Goal: Task Accomplishment & Management: Manage account settings

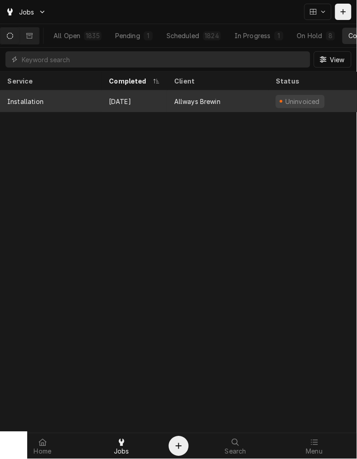
click at [202, 92] on div "Allways Brewin" at bounding box center [218, 101] width 102 height 22
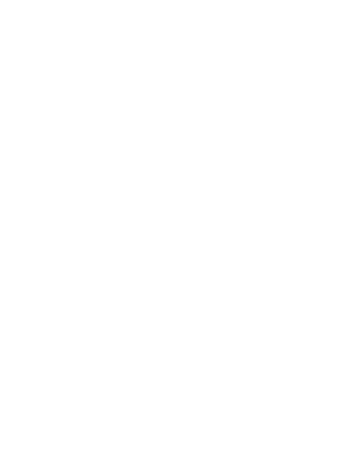
click at [148, 93] on div "Dynamic Content Wrapper" at bounding box center [178, 229] width 357 height 459
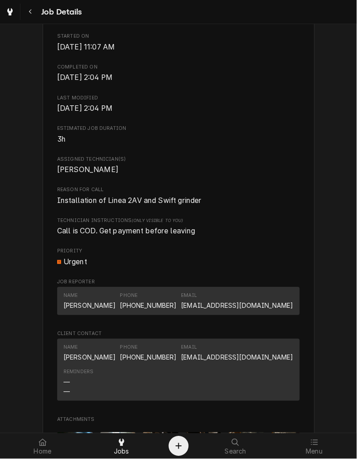
scroll to position [273, 0]
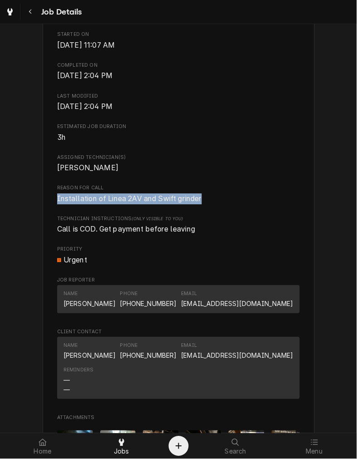
drag, startPoint x: 200, startPoint y: 210, endPoint x: 54, endPoint y: 210, distance: 146.3
click at [57, 204] on span "Installation of Linea 2AV and Swift grinder" at bounding box center [178, 199] width 243 height 11
copy span "Installation of Linea 2AV and Swift grinder"
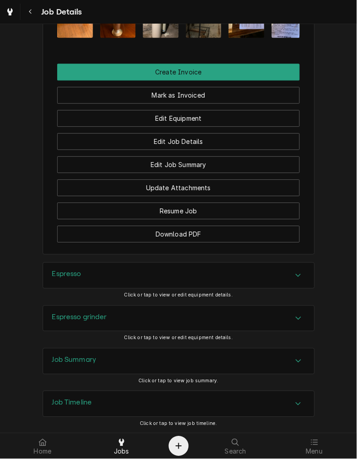
scroll to position [776, 0]
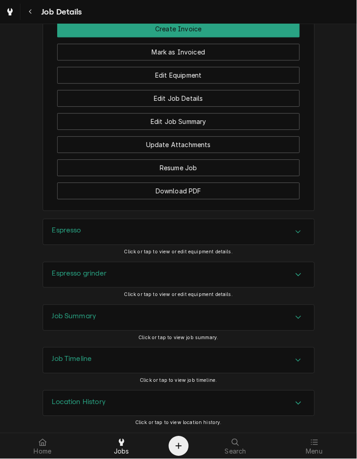
click at [209, 228] on div "Espresso" at bounding box center [179, 231] width 272 height 25
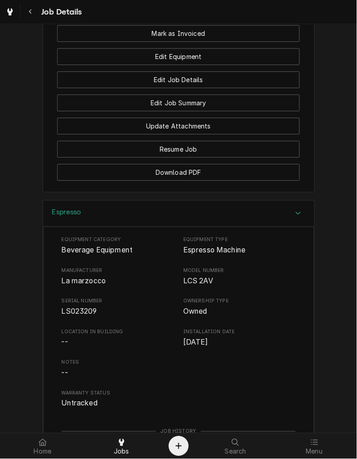
click at [104, 227] on div "Espresso" at bounding box center [179, 214] width 272 height 26
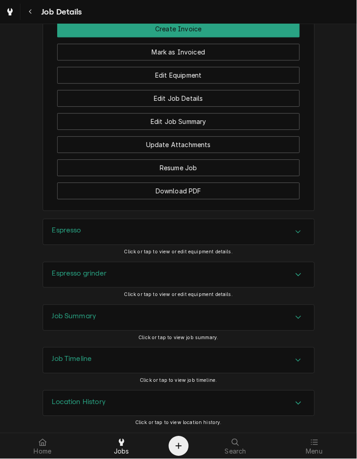
click at [84, 285] on div "Espresso grinder" at bounding box center [179, 275] width 272 height 25
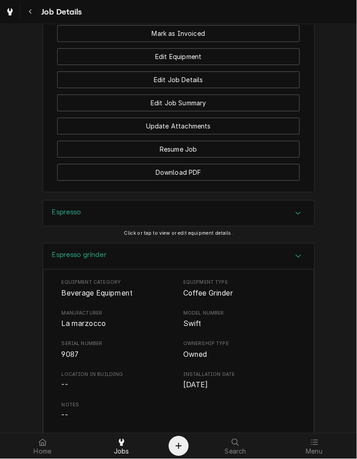
click at [173, 270] on div "Espresso grinder" at bounding box center [179, 257] width 272 height 26
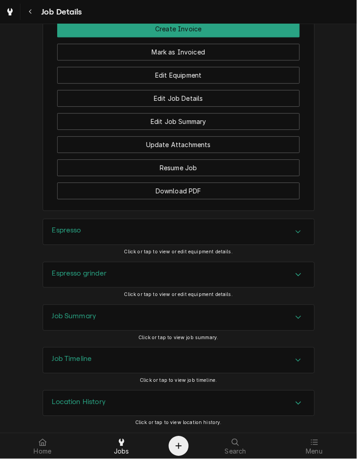
click at [194, 312] on div "Job Summary" at bounding box center [179, 317] width 272 height 25
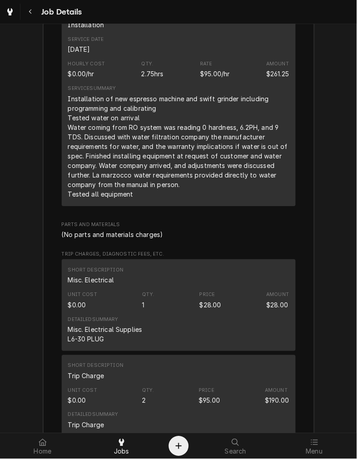
scroll to position [1229, 0]
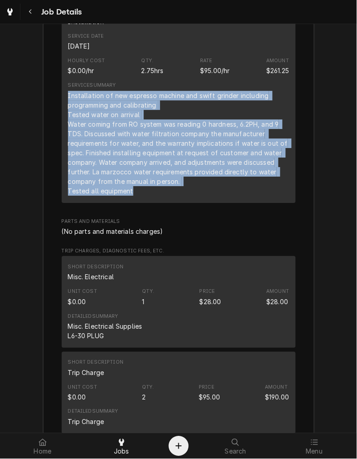
drag, startPoint x: 154, startPoint y: 208, endPoint x: 64, endPoint y: 114, distance: 130.1
click at [68, 114] on div "Installation of new espresso machine and swift grinder including programming an…" at bounding box center [179, 143] width 222 height 105
copy div "Installation of new espresso machine and swift grinder including programming an…"
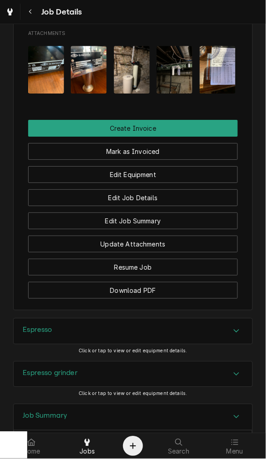
scroll to position [707, 0]
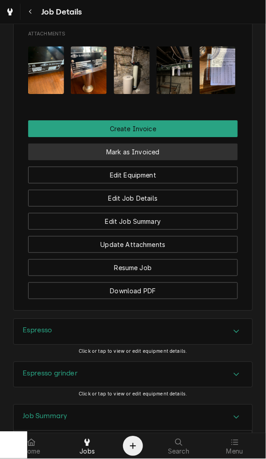
click at [176, 144] on button "Mark as Invoiced" at bounding box center [133, 152] width 210 height 17
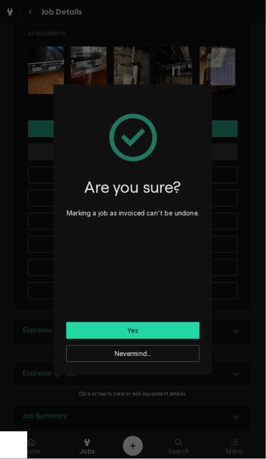
click at [150, 330] on button "Yes" at bounding box center [133, 331] width 134 height 17
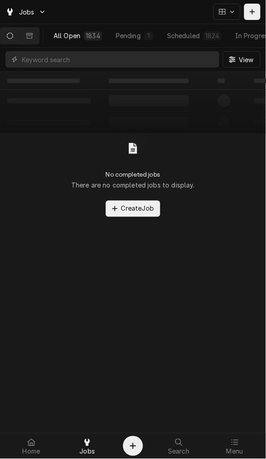
click at [71, 30] on button "All Open 1834" at bounding box center [77, 36] width 61 height 16
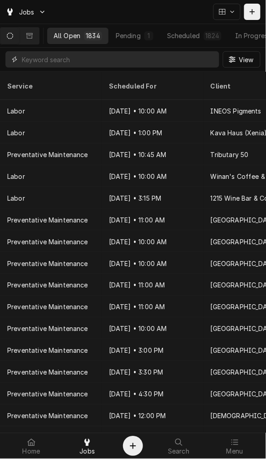
click at [74, 61] on input "Dynamic Content Wrapper" at bounding box center [118, 59] width 193 height 16
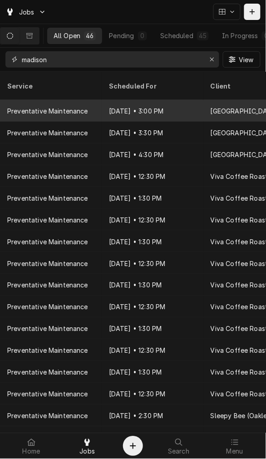
type input "madison"
click at [92, 100] on div "Preventative Maintenance" at bounding box center [51, 111] width 102 height 22
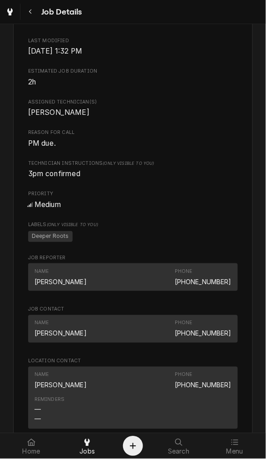
scroll to position [330, 0]
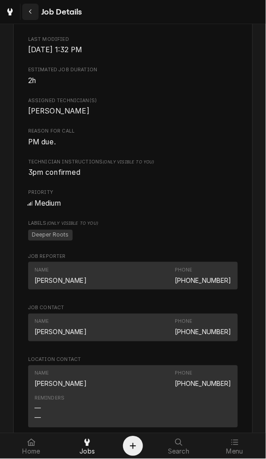
click at [30, 10] on icon "Navigate back" at bounding box center [31, 12] width 4 height 6
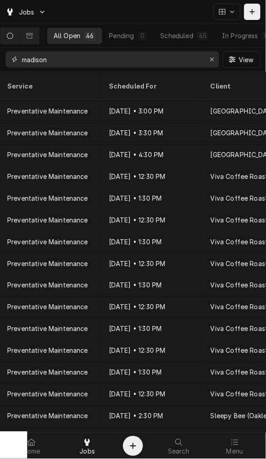
click at [45, 60] on input "madison" at bounding box center [112, 59] width 180 height 16
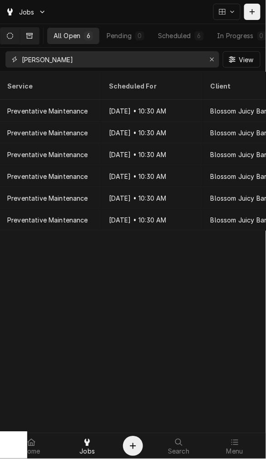
type input "[PERSON_NAME]"
click at [31, 35] on icon "Dynamic Content Wrapper" at bounding box center [29, 36] width 6 height 6
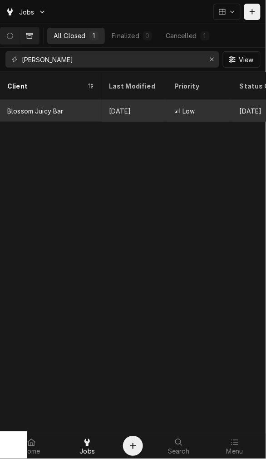
click at [63, 106] on div "Blossom Juicy Bar" at bounding box center [35, 111] width 56 height 10
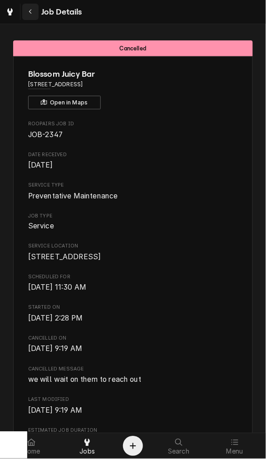
click at [34, 10] on div "Navigate back" at bounding box center [30, 11] width 9 height 9
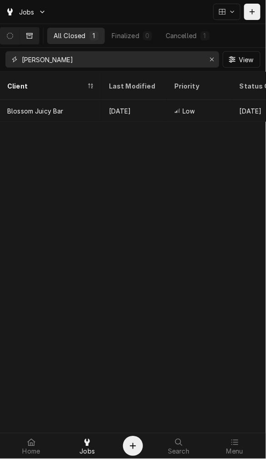
click at [83, 64] on input "[PERSON_NAME]" at bounding box center [112, 59] width 180 height 16
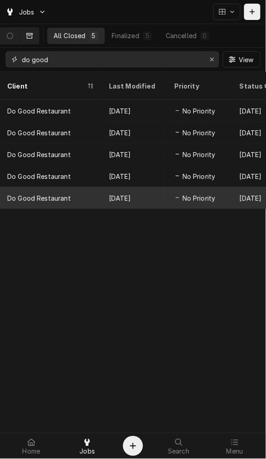
type input "do good"
click at [80, 187] on div "Do Good Restaurant" at bounding box center [51, 198] width 102 height 22
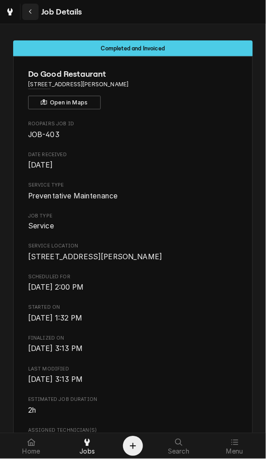
click at [32, 12] on icon "Navigate back" at bounding box center [31, 12] width 4 height 6
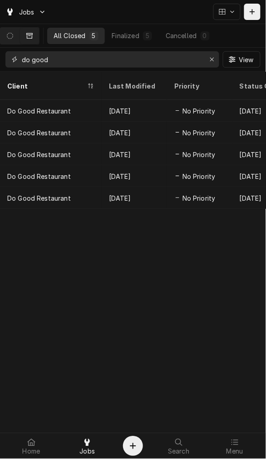
click at [96, 63] on input "do good" at bounding box center [112, 59] width 180 height 16
type input "d"
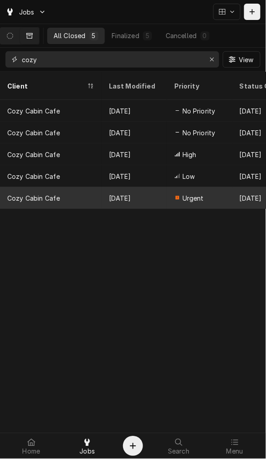
type input "cozy"
click at [80, 188] on div "Cozy Cabin Cafe" at bounding box center [51, 198] width 102 height 22
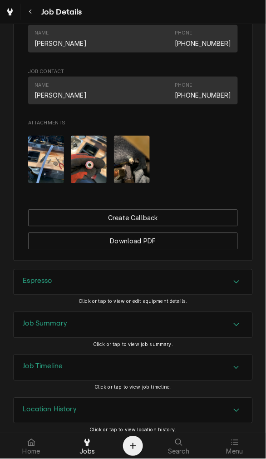
scroll to position [543, 0]
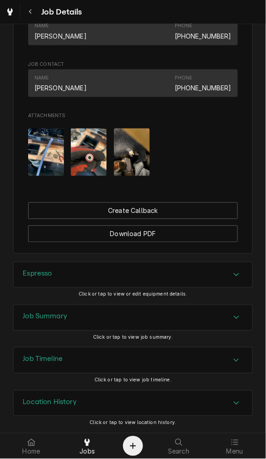
click at [158, 335] on span "Click or tap to view job summary." at bounding box center [133, 338] width 80 height 6
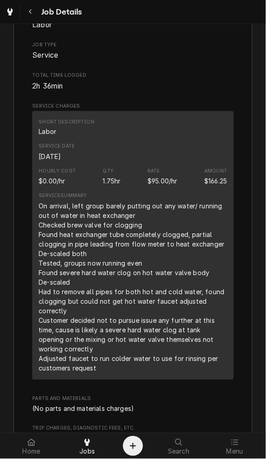
scroll to position [927, 0]
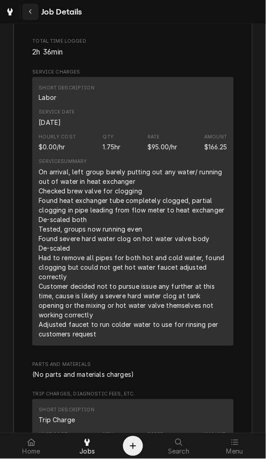
click at [33, 5] on button "Navigate back" at bounding box center [30, 12] width 16 height 16
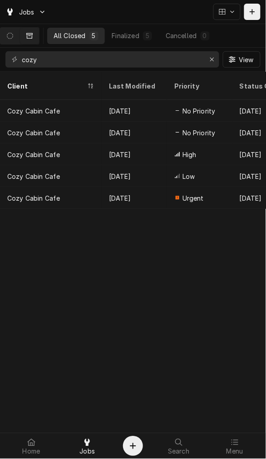
click at [33, 6] on div "Jobs" at bounding box center [26, 11] width 45 height 11
click at [33, 5] on html "Jobs All Closed 5 Finalized 5 Cancelled 0 cozy View Client Last Modified Priori…" at bounding box center [133, 229] width 266 height 459
click at [33, 5] on link "Jobs" at bounding box center [26, 12] width 48 height 15
click at [209, 60] on html "Jobs All Closed 5 Finalized 5 Cancelled 0 cozy View Client Last Modified Priori…" at bounding box center [133, 229] width 266 height 459
click at [19, 36] on button "Dynamic Content Wrapper" at bounding box center [9, 36] width 19 height 16
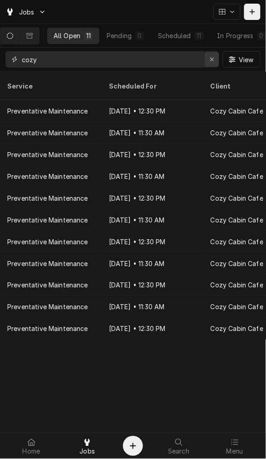
click at [207, 58] on button "Erase input" at bounding box center [212, 59] width 15 height 15
